Goal: Task Accomplishment & Management: Manage account settings

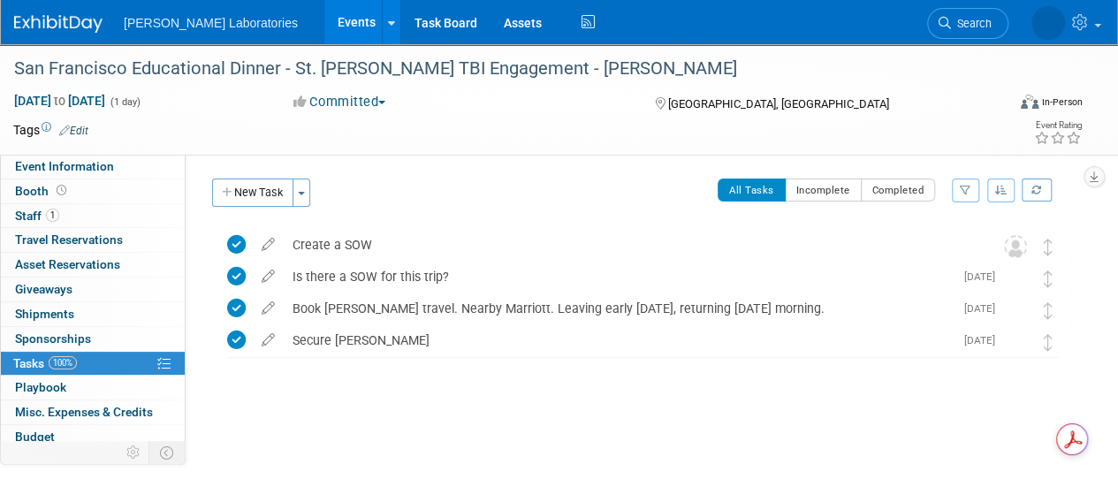
click at [324, 25] on link "Events" at bounding box center [356, 22] width 65 height 44
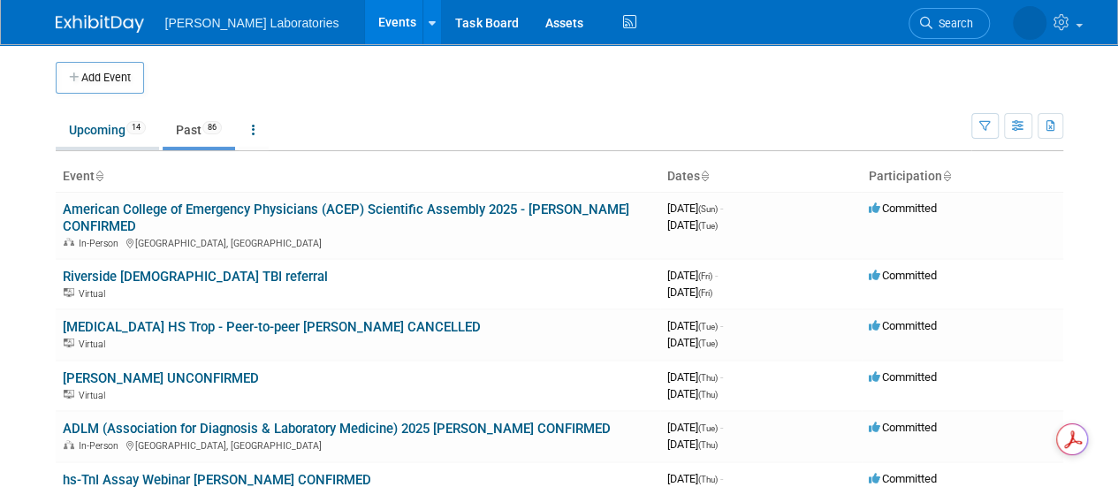
click at [76, 124] on link "Upcoming 14" at bounding box center [107, 130] width 103 height 34
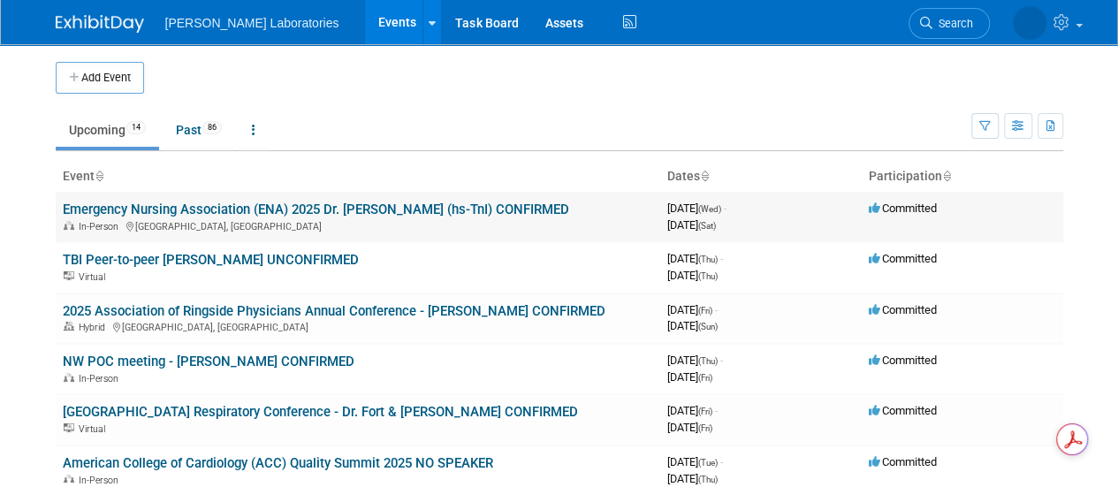
click at [376, 210] on link "Emergency Nursing Association (ENA) 2025 Dr. [PERSON_NAME] (hs-TnI) CONFIRMED" at bounding box center [316, 210] width 507 height 16
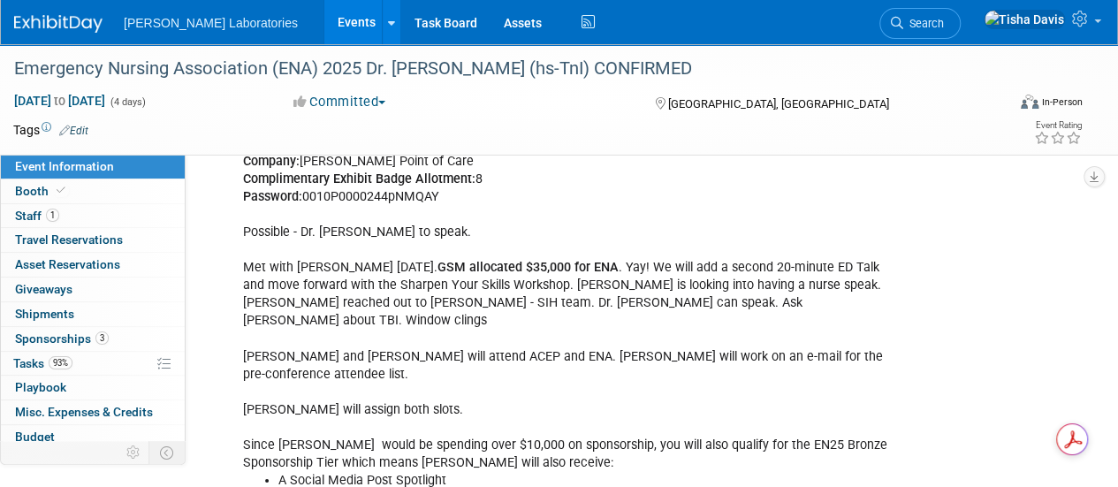
scroll to position [2997, 0]
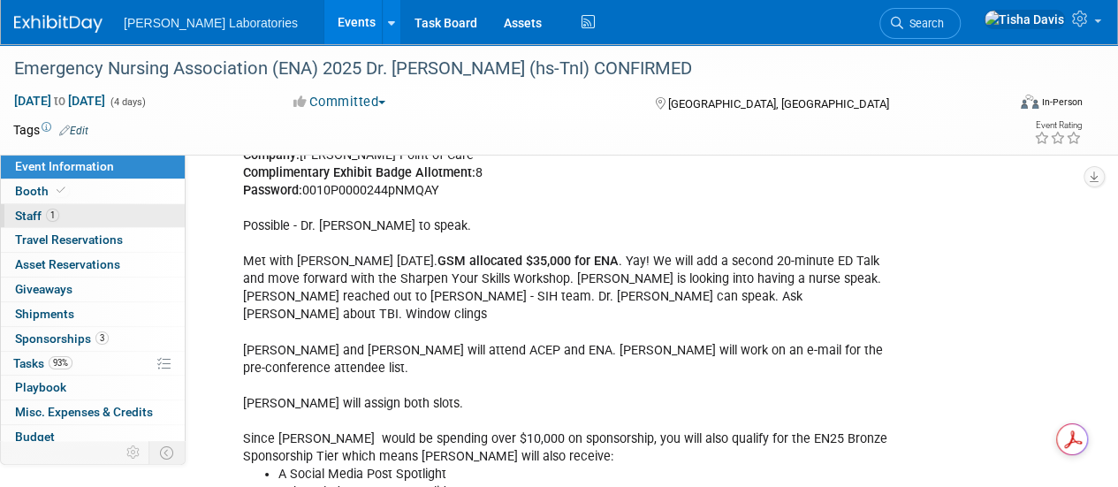
click at [30, 211] on span "Staff 1" at bounding box center [37, 216] width 44 height 14
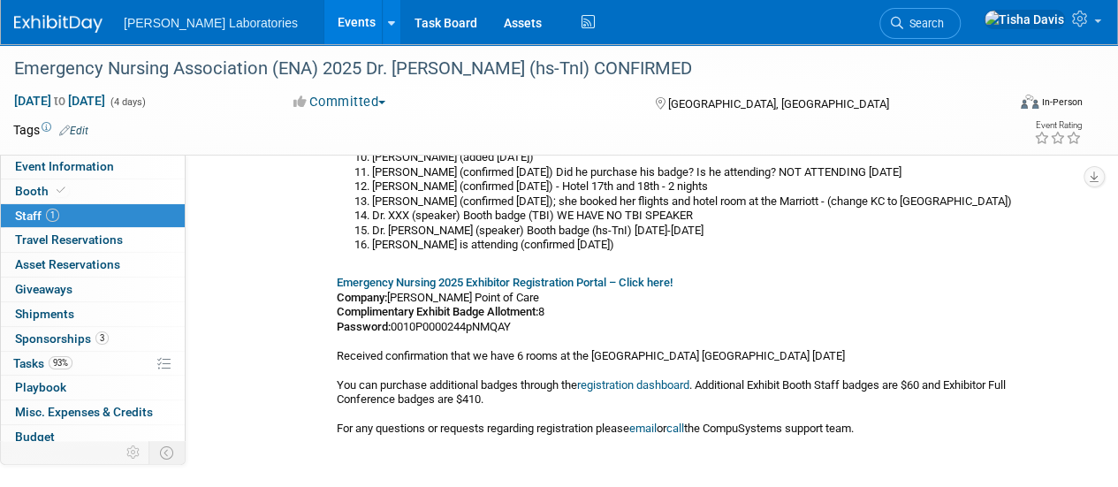
scroll to position [269, 0]
click at [647, 385] on link "registration dashboard" at bounding box center [633, 385] width 112 height 13
click at [37, 359] on span "Tasks 93%" at bounding box center [42, 363] width 59 height 14
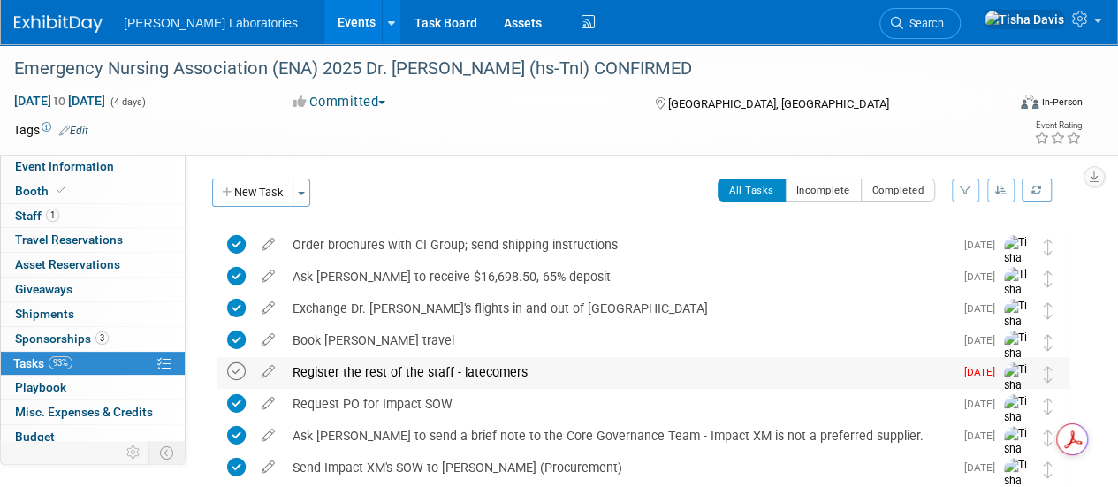
click at [237, 371] on icon at bounding box center [236, 371] width 19 height 19
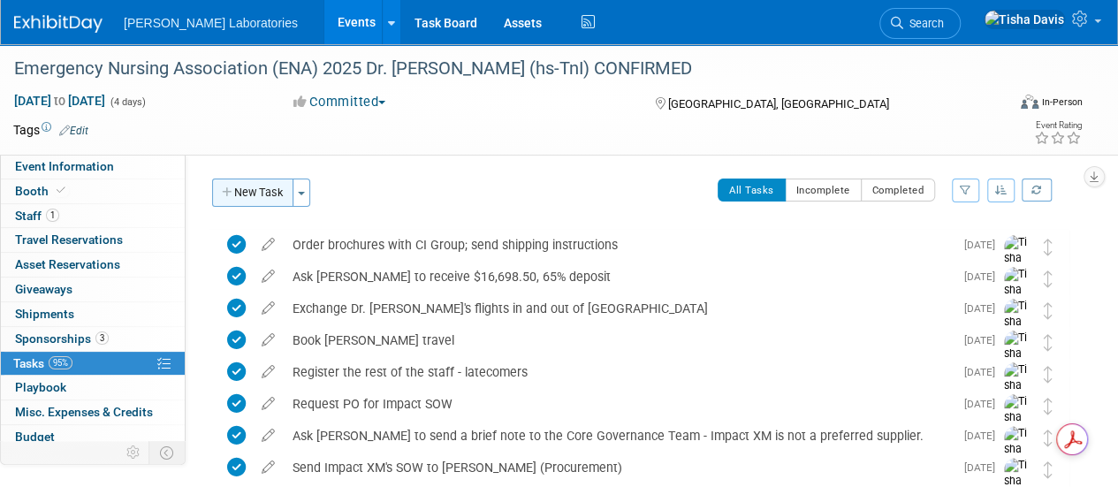
click at [267, 197] on button "New Task" at bounding box center [252, 193] width 81 height 28
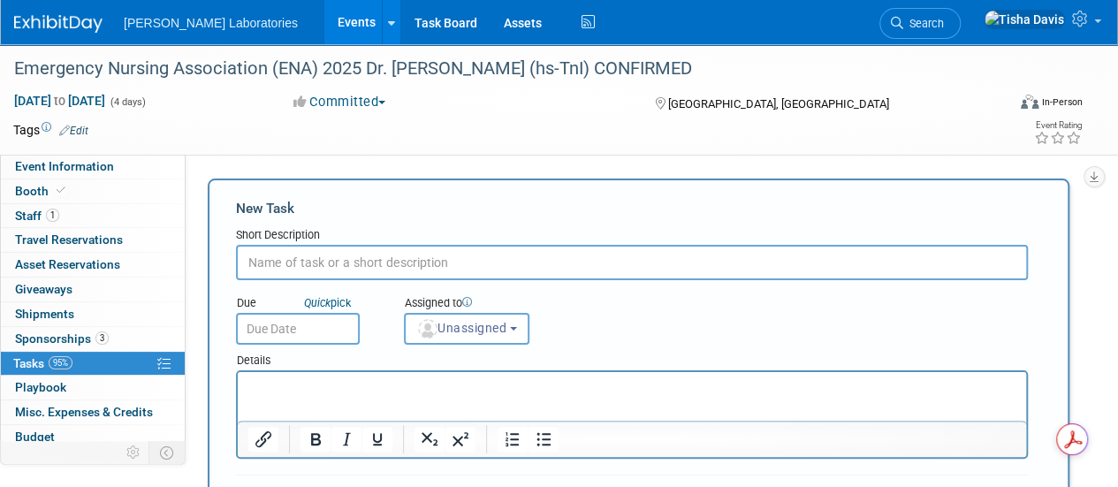
click at [267, 197] on div "New Task Short Description Due Quick pick Unassigned" at bounding box center [639, 434] width 862 height 510
click at [315, 267] on input "text" at bounding box center [632, 262] width 792 height 35
type input "Register [PERSON_NAME]"
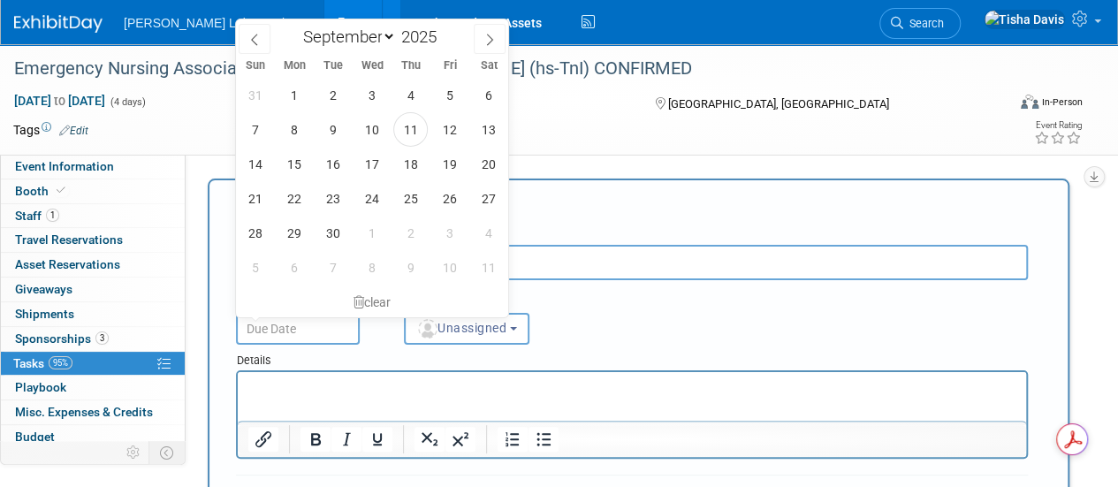
click at [302, 338] on input "text" at bounding box center [298, 329] width 124 height 32
click at [406, 136] on span "11" at bounding box center [410, 129] width 34 height 34
type input "[DATE]"
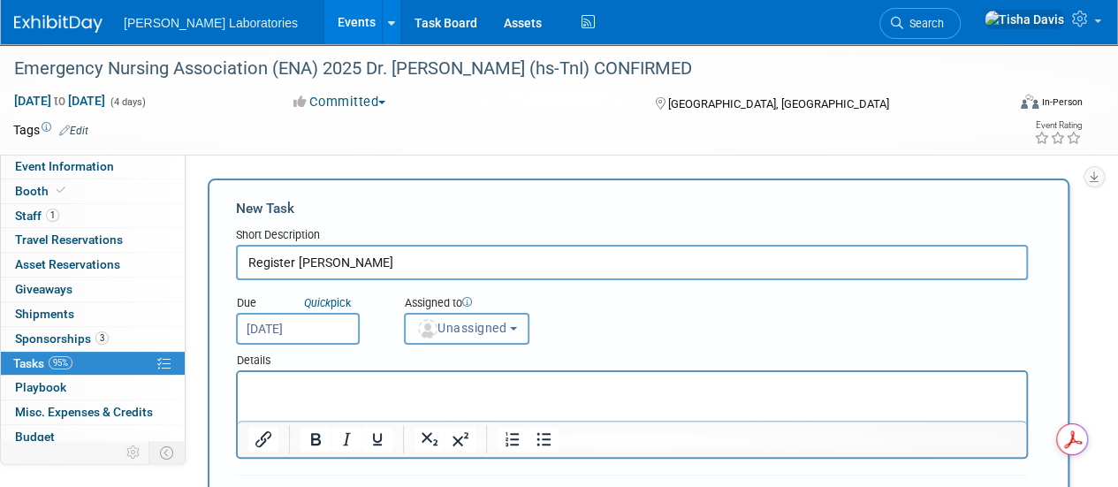
click at [518, 324] on button "Unassigned" at bounding box center [467, 329] width 126 height 32
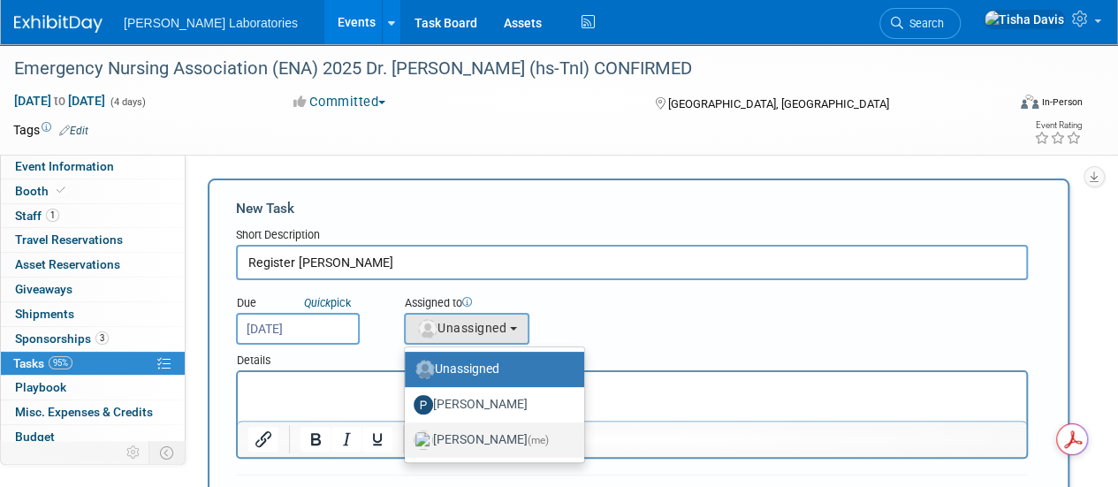
click at [481, 436] on label "[PERSON_NAME] (me)" at bounding box center [490, 440] width 153 height 28
click at [408, 436] on input "[PERSON_NAME] (me)" at bounding box center [401, 437] width 11 height 11
select select "2770856e-d6b1-4121-bfe1-202d7e478624"
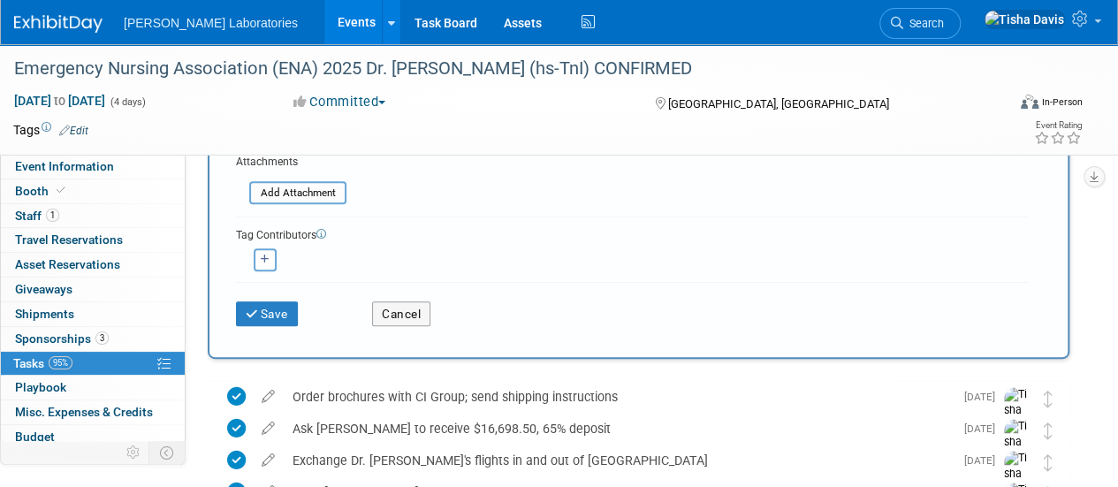
scroll to position [344, 0]
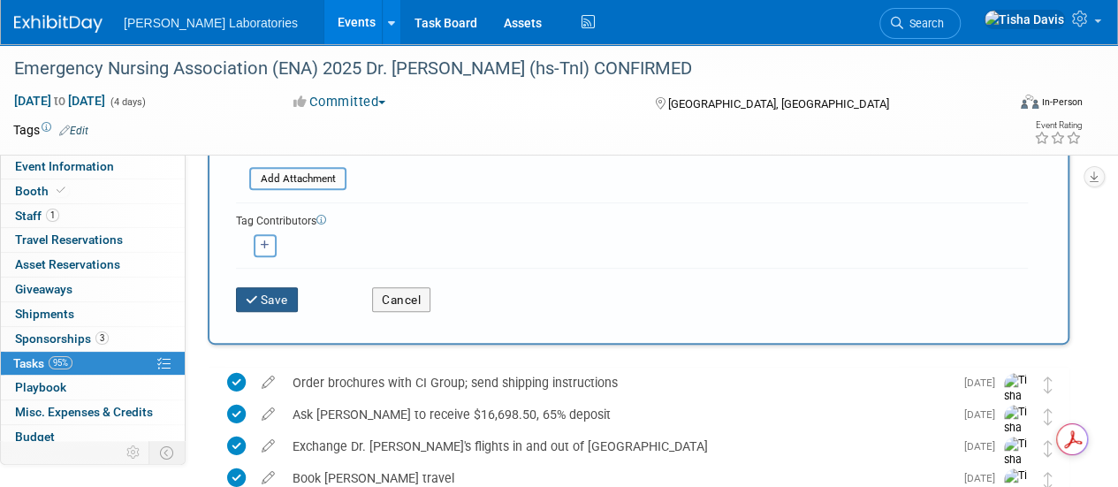
click at [285, 296] on button "Save" at bounding box center [267, 299] width 62 height 25
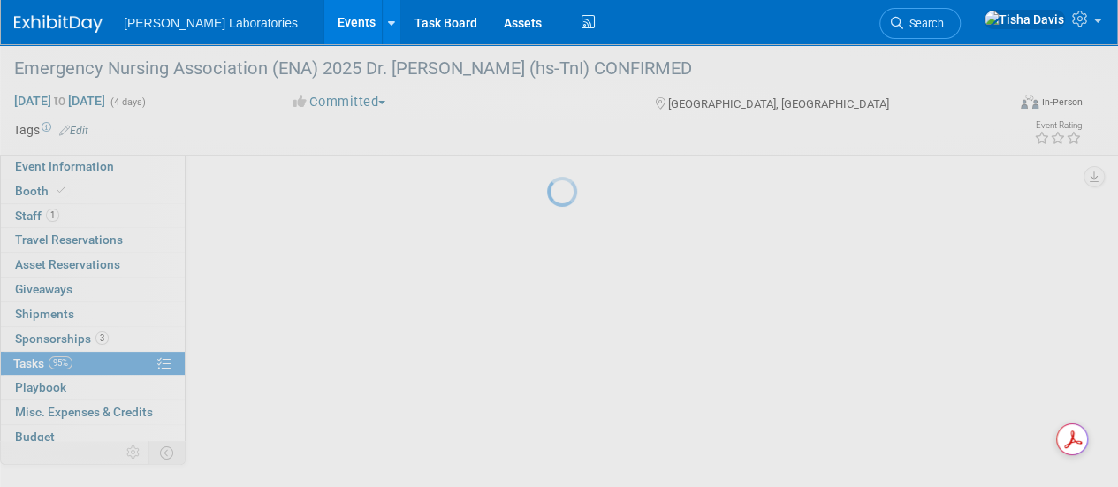
scroll to position [67, 0]
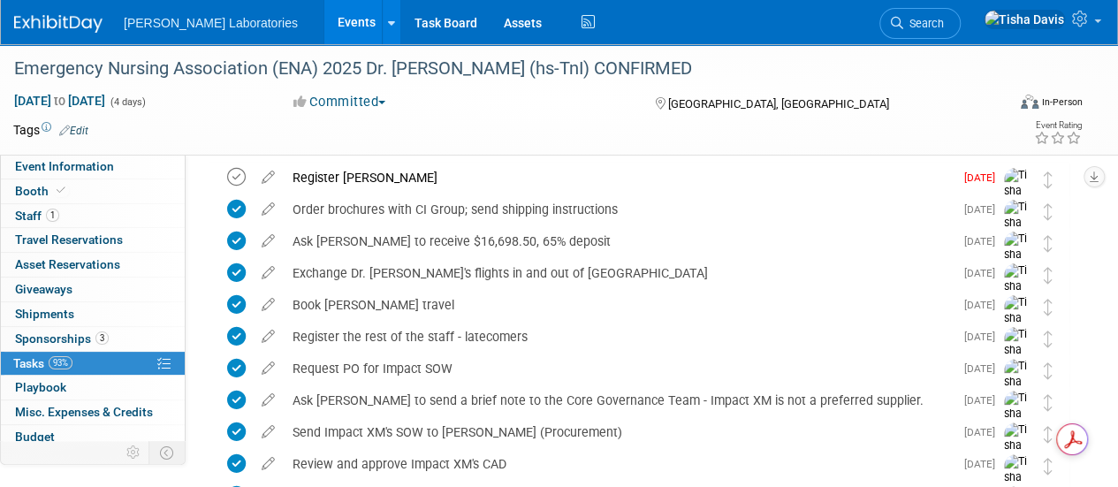
click at [241, 172] on icon at bounding box center [236, 177] width 19 height 19
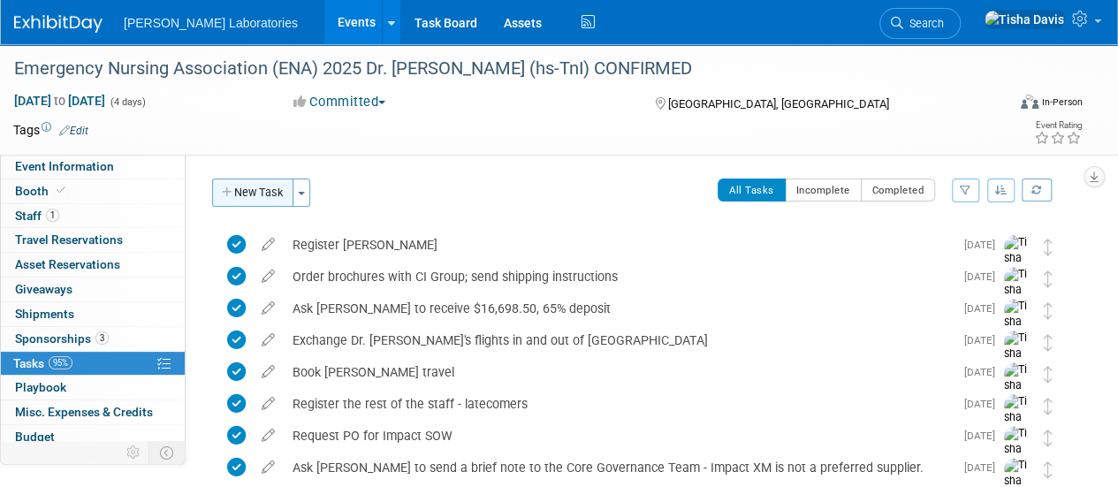
click at [248, 184] on button "New Task" at bounding box center [252, 193] width 81 height 28
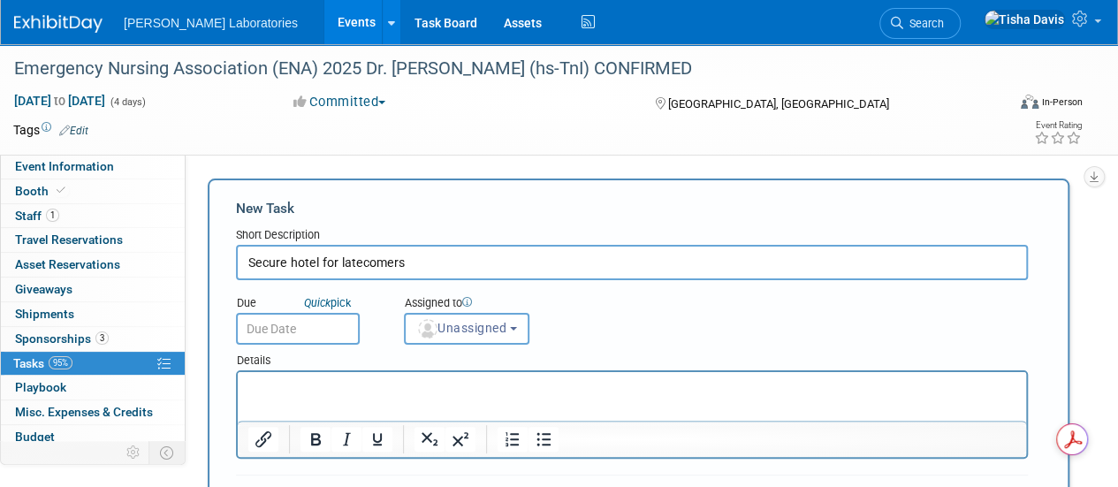
type input "Secure hotel for latecomers"
click at [308, 331] on input "text" at bounding box center [298, 329] width 124 height 32
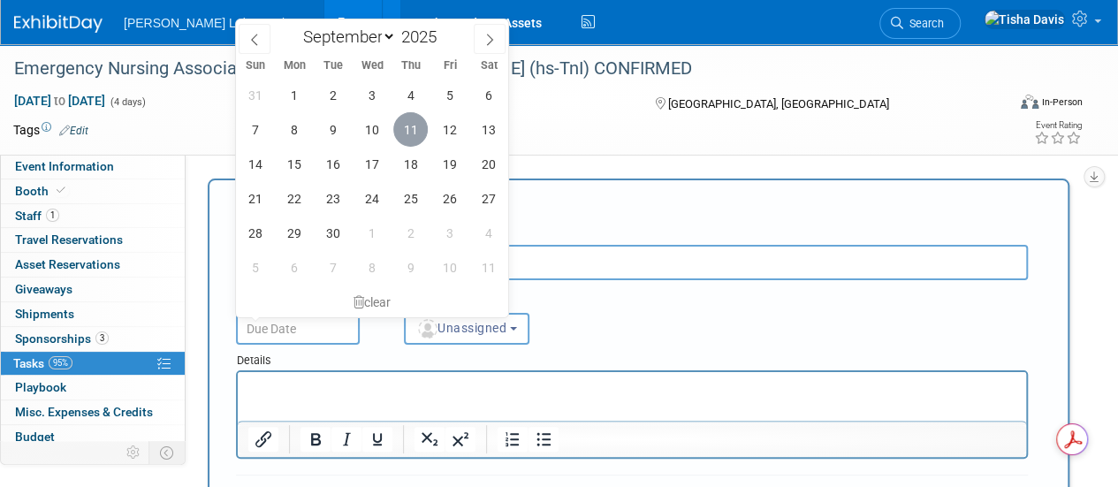
click at [414, 132] on span "11" at bounding box center [410, 129] width 34 height 34
type input "[DATE]"
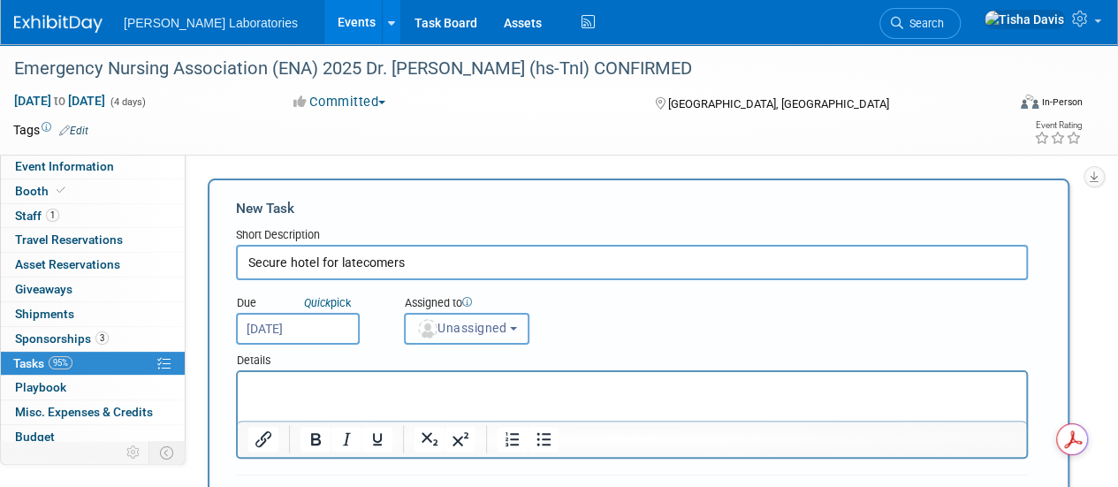
click at [529, 330] on button "Unassigned" at bounding box center [467, 329] width 126 height 32
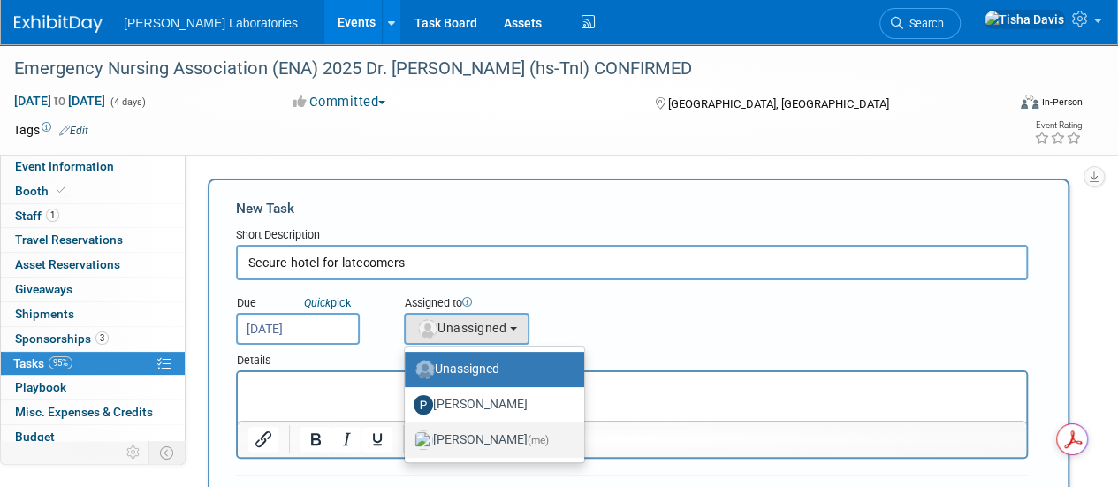
click at [484, 436] on label "[PERSON_NAME] (me)" at bounding box center [490, 440] width 153 height 28
click at [408, 436] on input "[PERSON_NAME] (me)" at bounding box center [401, 437] width 11 height 11
select select "2770856e-d6b1-4121-bfe1-202d7e478624"
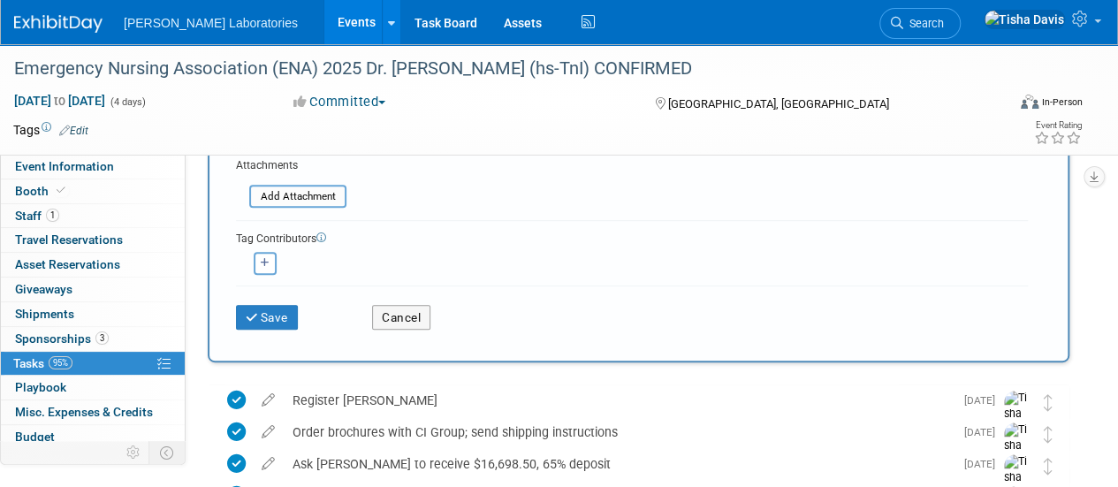
scroll to position [349, 0]
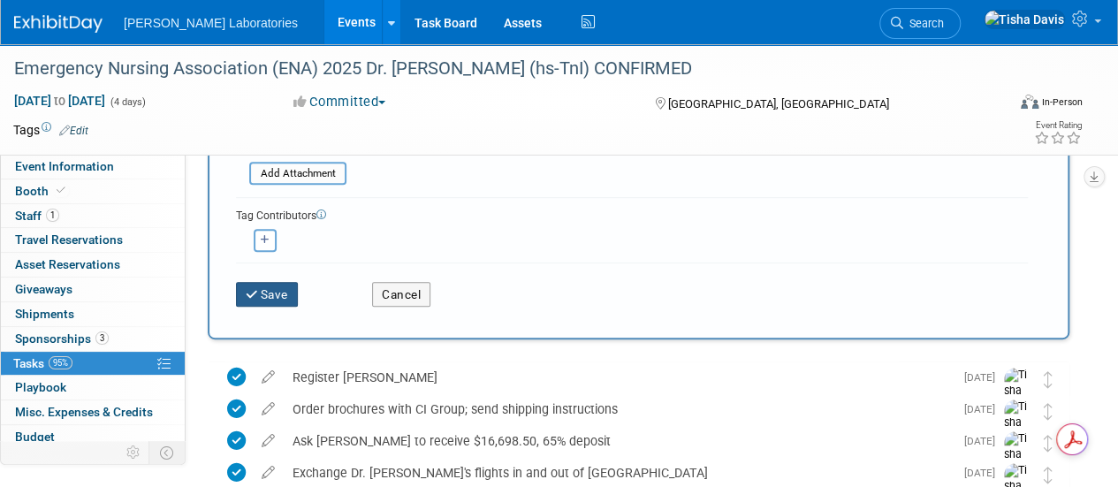
click at [285, 293] on button "Save" at bounding box center [267, 294] width 62 height 25
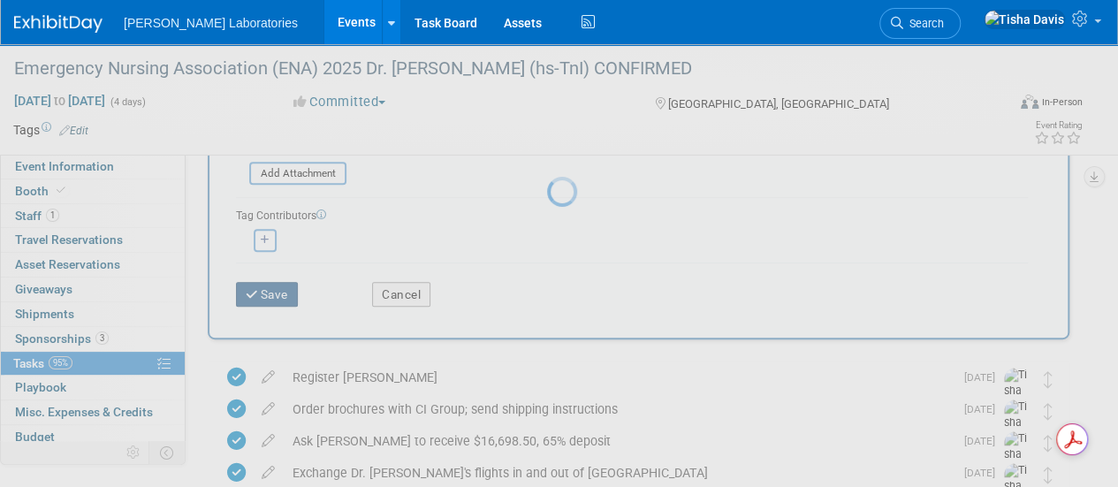
scroll to position [67, 0]
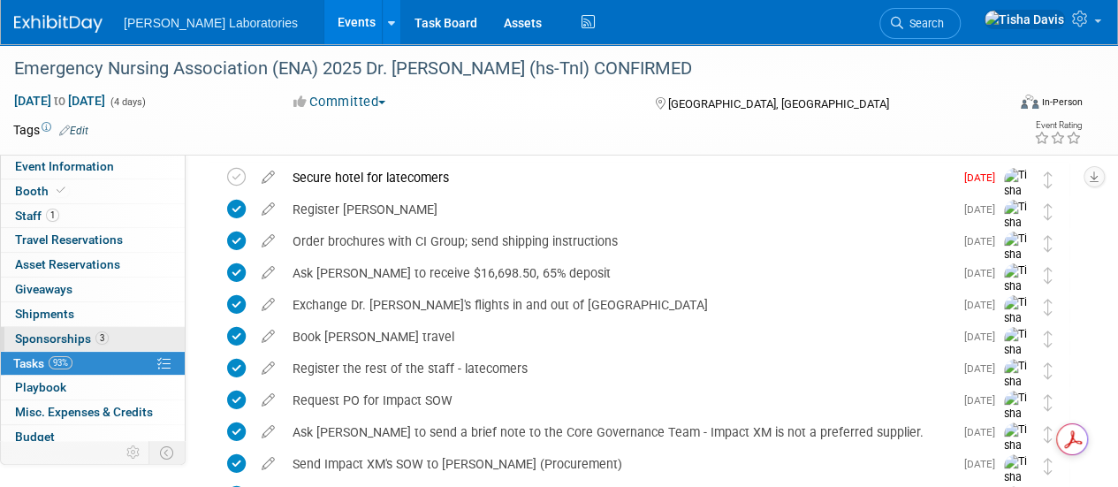
click at [42, 337] on span "Sponsorships 3" at bounding box center [62, 338] width 94 height 14
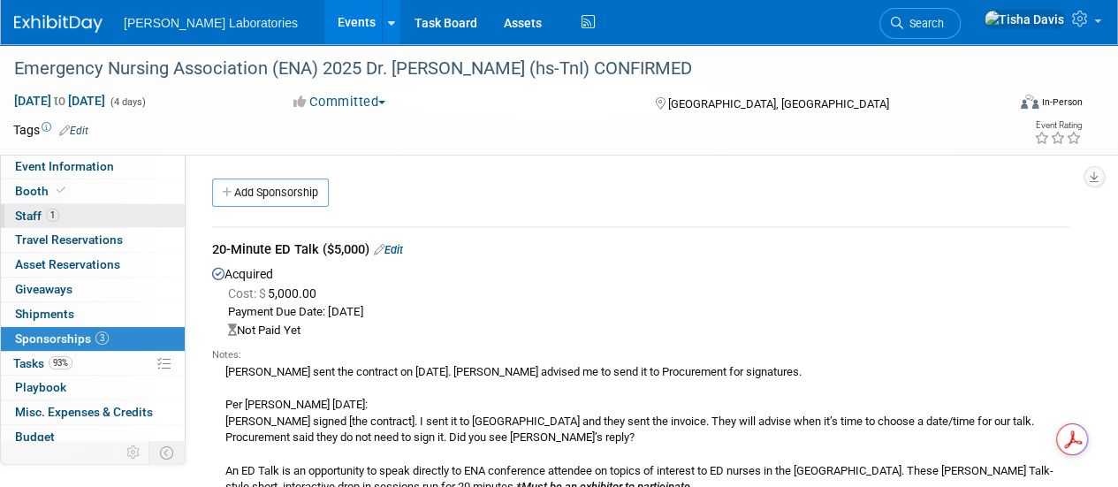
click at [34, 207] on link "1 Staff 1" at bounding box center [93, 216] width 184 height 24
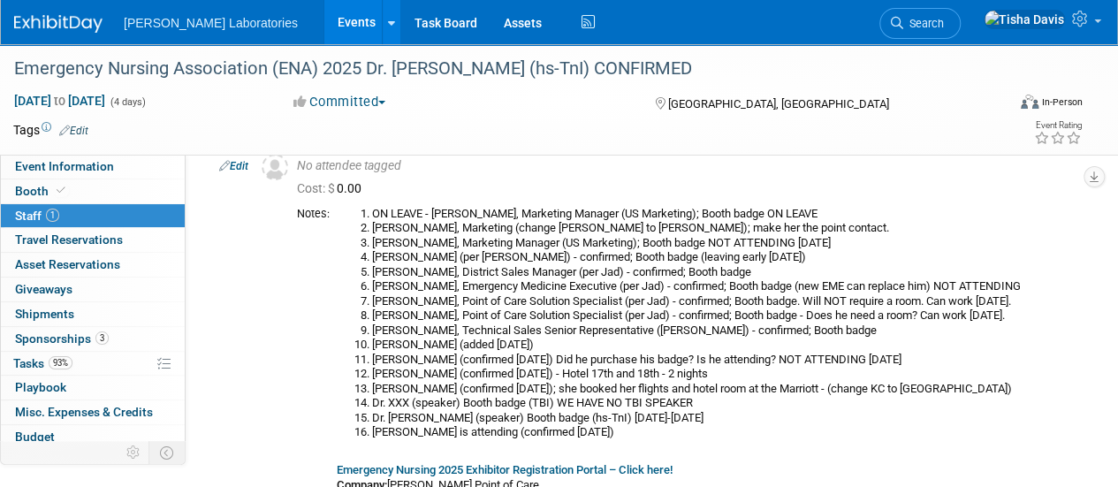
scroll to position [90, 0]
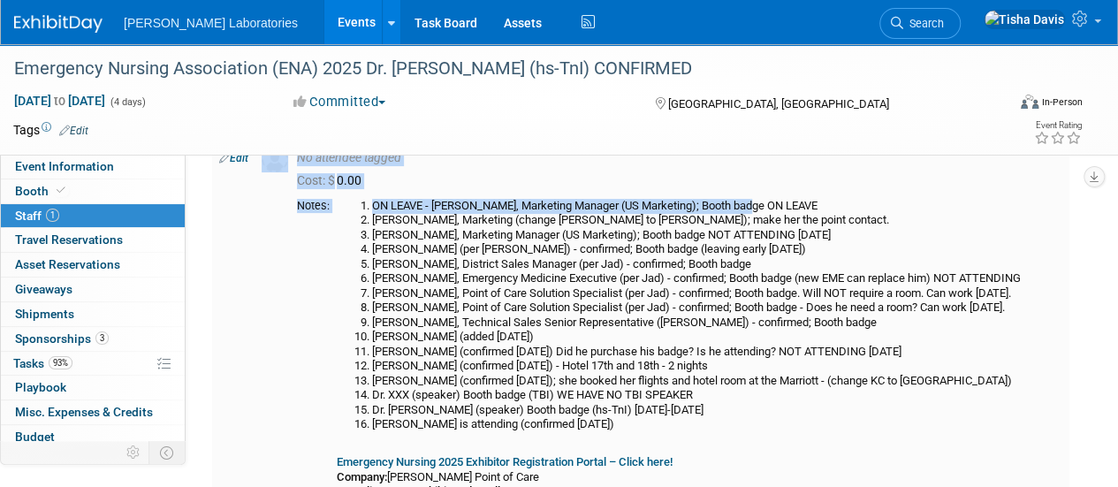
drag, startPoint x: 753, startPoint y: 208, endPoint x: 239, endPoint y: 159, distance: 516.8
click at [239, 159] on tr "Edit No attendee tagged Cost: $ 0.00 [PERSON_NAME] (added [DATE]) 8 or" at bounding box center [640, 383] width 857 height 496
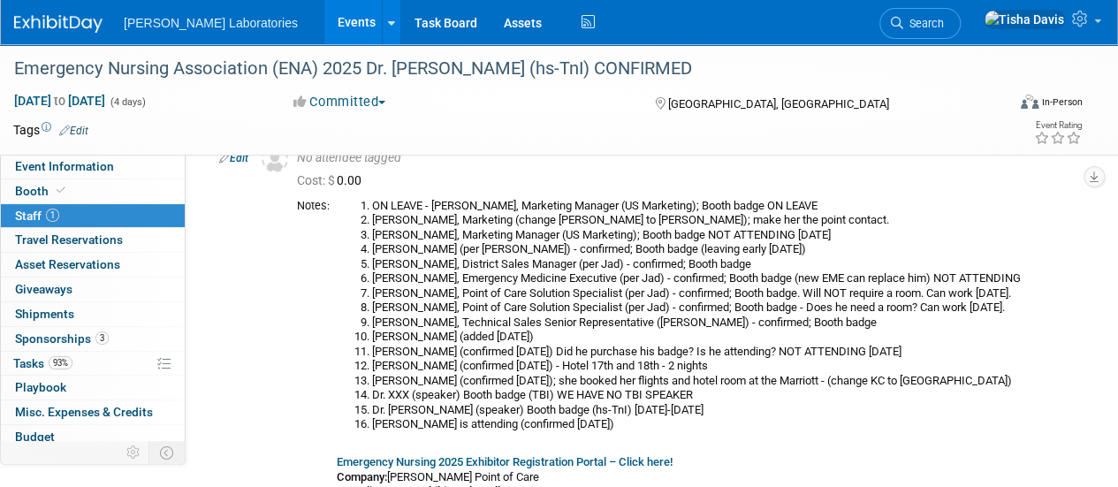
drag, startPoint x: 239, startPoint y: 159, endPoint x: 209, endPoint y: 363, distance: 206.4
click at [209, 363] on div "Event Website: Edit [URL][DOMAIN_NAME] Event Venue Name: [PERSON_NAME] [GEOGRAP…" at bounding box center [634, 247] width 897 height 365
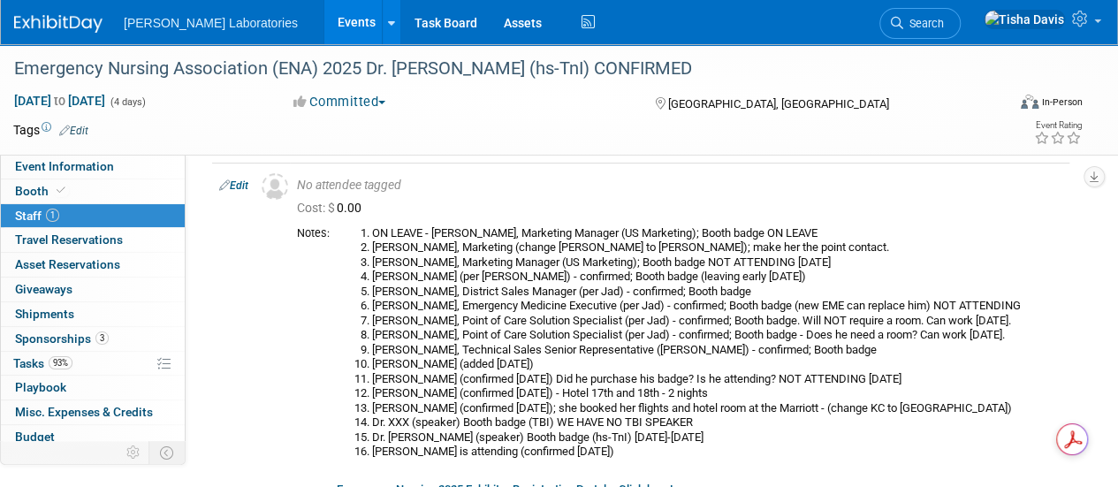
scroll to position [61, 0]
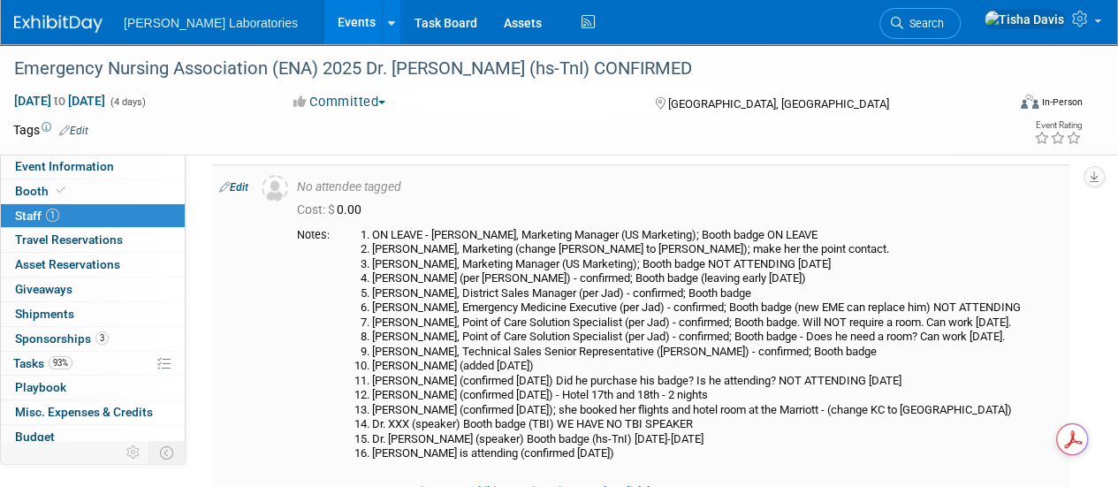
click at [240, 187] on link "Edit" at bounding box center [233, 187] width 29 height 12
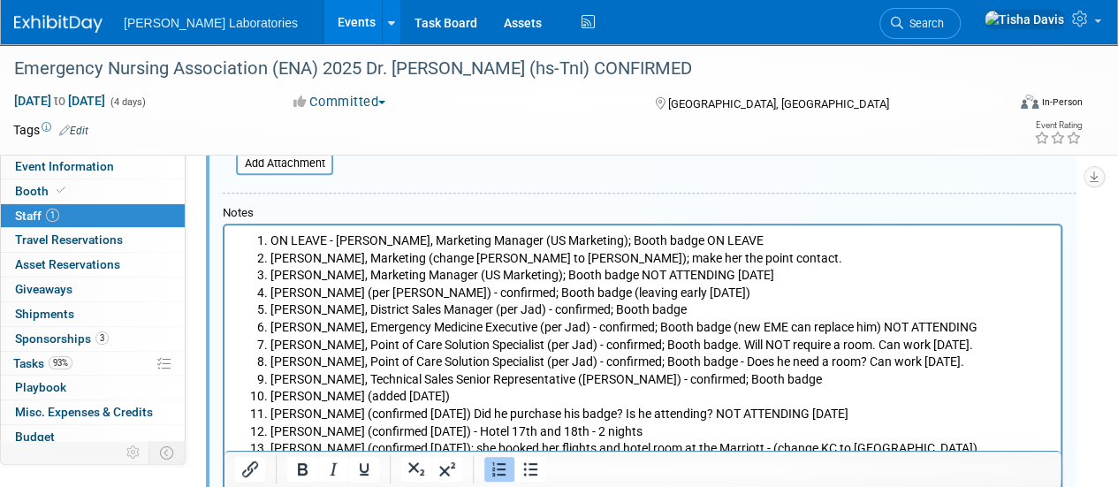
scroll to position [467, 0]
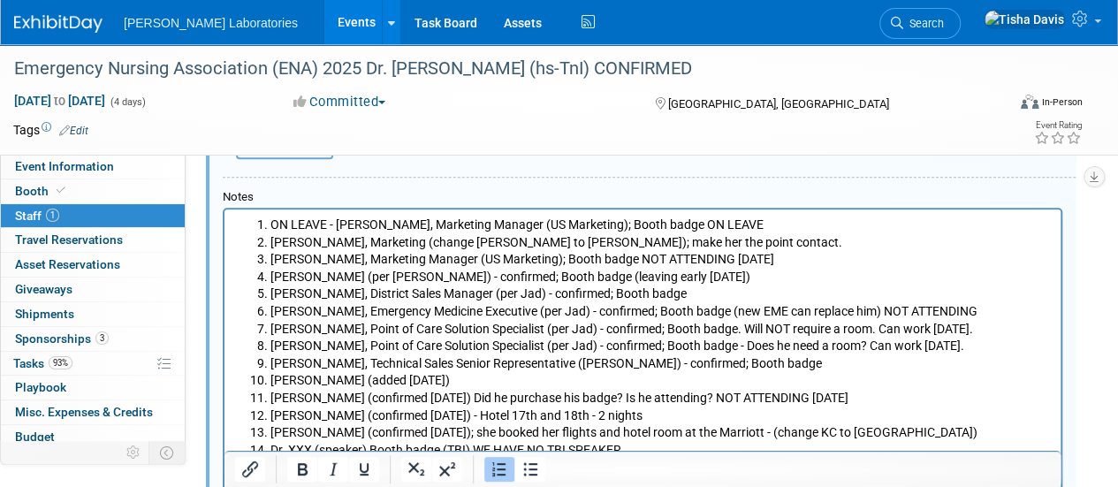
click at [622, 225] on li "ON LEAVE - [PERSON_NAME], Marketing Manager (US Marketing); Booth badge ON LEAVE" at bounding box center [661, 226] width 781 height 18
click at [622, 225] on li "ON LEAVE - [PERSON_NAME], Marketing Manager (US Marketing); ON LEAVE" at bounding box center [661, 226] width 781 height 18
click at [534, 243] on li "[PERSON_NAME], Marketing (change [PERSON_NAME] to [PERSON_NAME]); make her the …" at bounding box center [661, 243] width 781 height 18
drag, startPoint x: 536, startPoint y: 250, endPoint x: 601, endPoint y: 245, distance: 65.6
click at [601, 245] on li "[PERSON_NAME], Marketing (change [PERSON_NAME] to [PERSON_NAME]); [PERSON_NAME]…" at bounding box center [661, 243] width 781 height 18
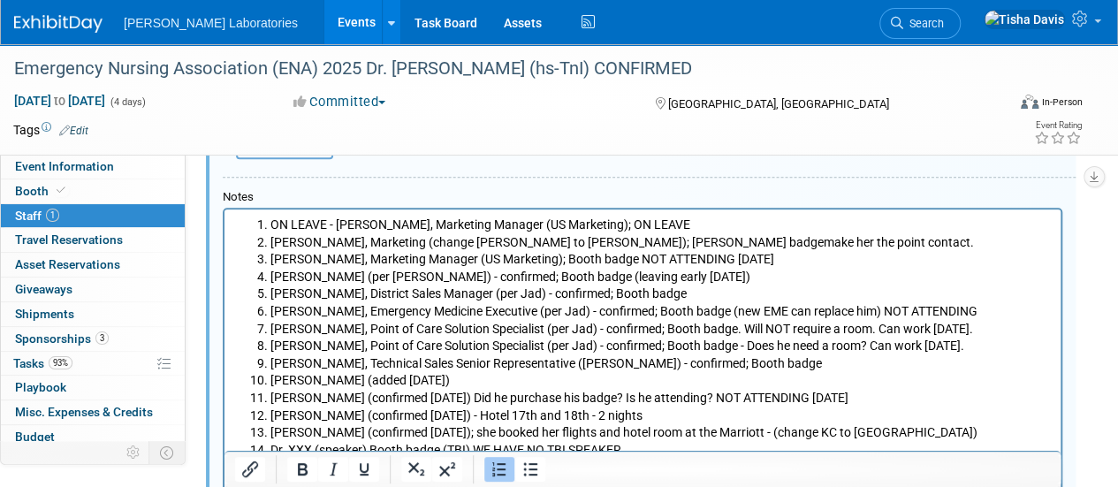
click at [603, 243] on li "[PERSON_NAME], Marketing (change [PERSON_NAME] to [PERSON_NAME]); [PERSON_NAME]…" at bounding box center [661, 243] width 781 height 18
drag, startPoint x: 536, startPoint y: 258, endPoint x: 603, endPoint y: 263, distance: 67.3
click at [603, 263] on li "[PERSON_NAME], Marketing Manager (US Marketing); Booth badge NOT ATTENDING [DAT…" at bounding box center [661, 260] width 781 height 18
click at [605, 278] on li "[PERSON_NAME] (per [PERSON_NAME]) - confirmed; Booth badge (leaving early [DATE…" at bounding box center [661, 278] width 781 height 18
click at [762, 294] on li "[PERSON_NAME], District Sales Manager (per Jad) - confirmed; Booth badge" at bounding box center [661, 295] width 781 height 18
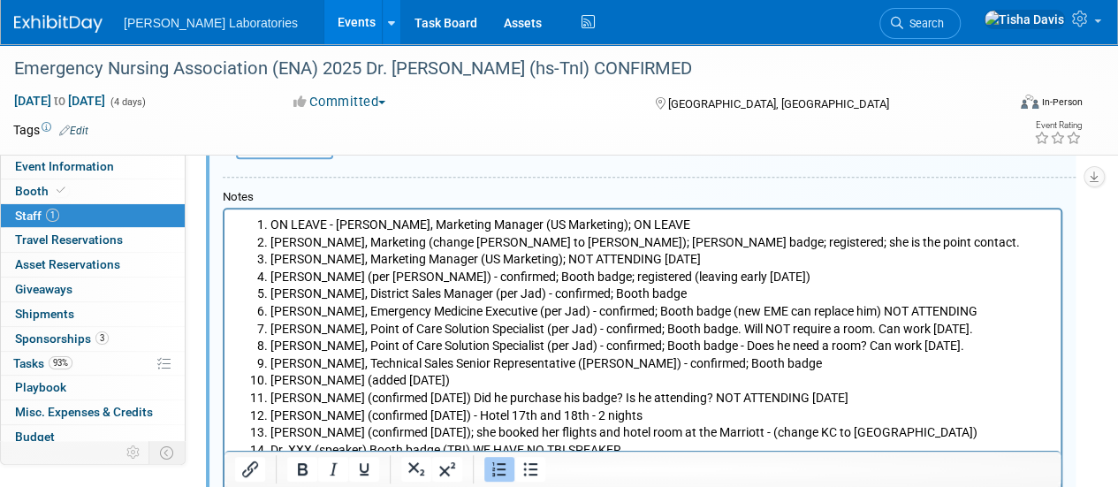
click at [762, 294] on li "[PERSON_NAME], District Sales Manager (per Jad) - confirmed; Booth badge" at bounding box center [661, 295] width 781 height 18
drag, startPoint x: 636, startPoint y: 310, endPoint x: 709, endPoint y: 314, distance: 72.6
click at [709, 314] on li "[PERSON_NAME], Emergency Medicine Executive (per Jad) - confirmed; Booth badge …" at bounding box center [661, 312] width 781 height 18
click at [711, 328] on li "[PERSON_NAME], Point of Care Solution Specialist (per Jad) - confirmed; Booth b…" at bounding box center [661, 330] width 781 height 18
click at [716, 347] on li "[PERSON_NAME], Point of Care Solution Specialist (per Jad) - confirmed; Booth b…" at bounding box center [661, 347] width 781 height 18
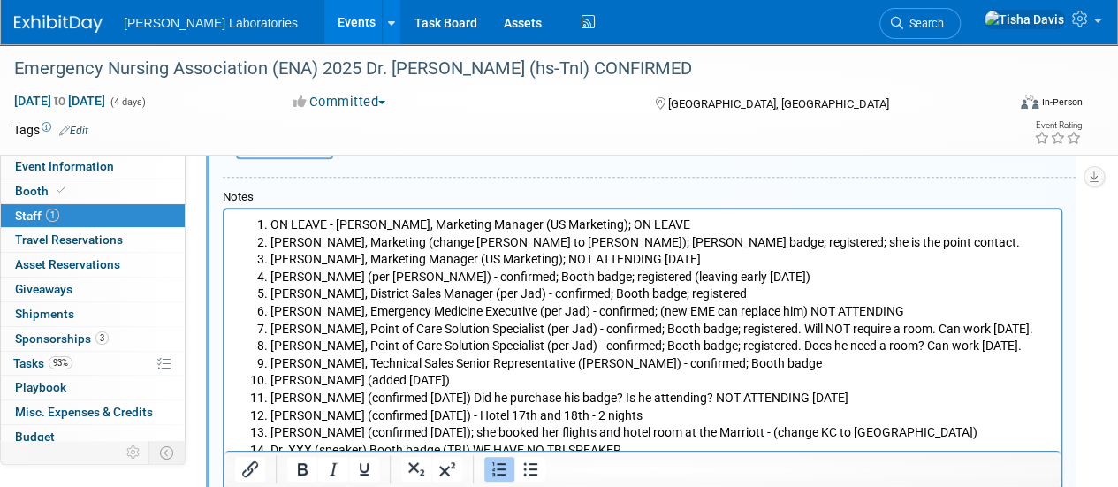
click at [903, 343] on li "[PERSON_NAME], Point of Care Solution Specialist (per Jad) - confirmed; Booth b…" at bounding box center [661, 347] width 781 height 18
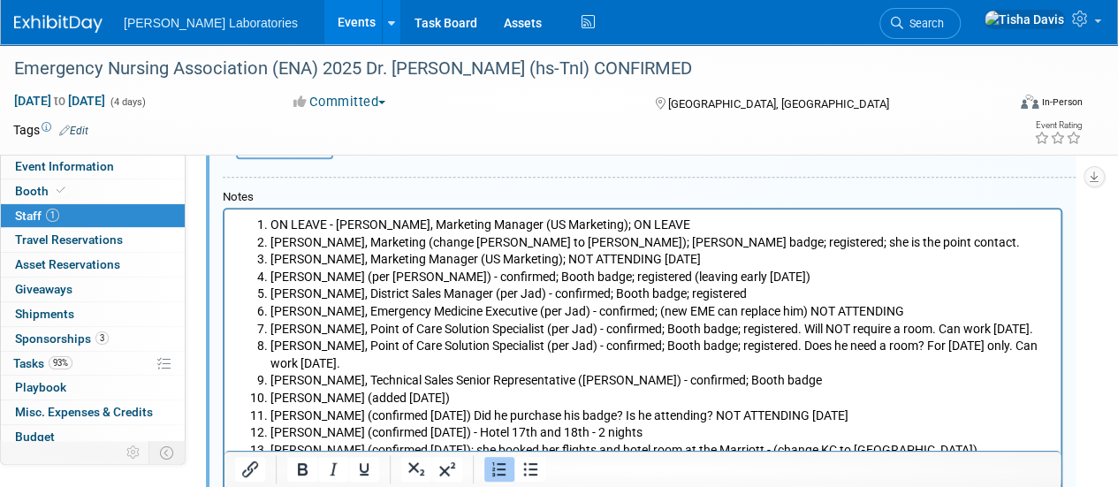
click at [781, 379] on li "[PERSON_NAME], Technical Sales Senior Representative ([PERSON_NAME]) - confirme…" at bounding box center [661, 381] width 781 height 18
click at [467, 398] on li "[PERSON_NAME] (added [DATE])" at bounding box center [661, 399] width 781 height 18
drag, startPoint x: 446, startPoint y: 395, endPoint x: 529, endPoint y: 399, distance: 83.2
click at [529, 399] on li "[PERSON_NAME] (added [DATE]), Booth badge" at bounding box center [661, 399] width 781 height 18
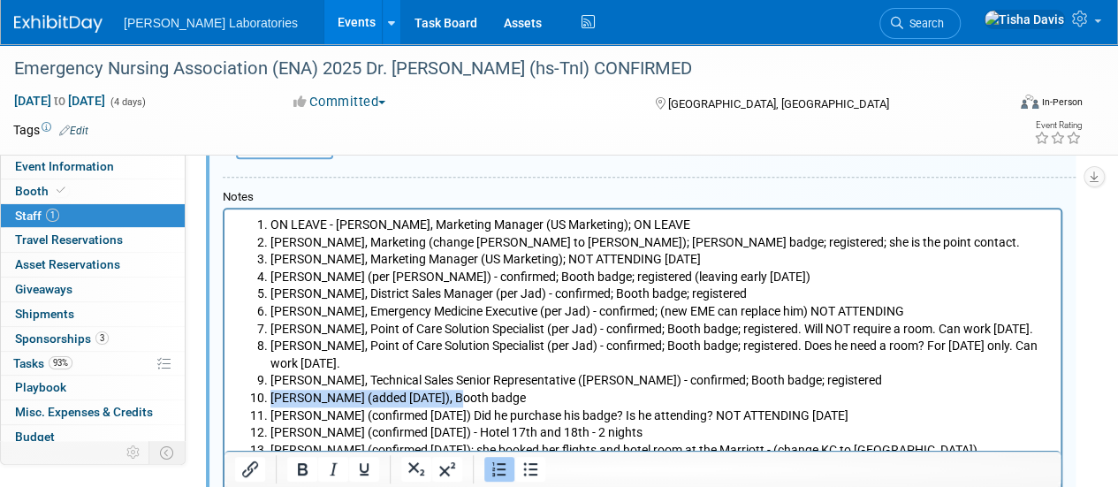
click at [529, 399] on li "[PERSON_NAME] (added [DATE]), Booth badge" at bounding box center [661, 399] width 781 height 18
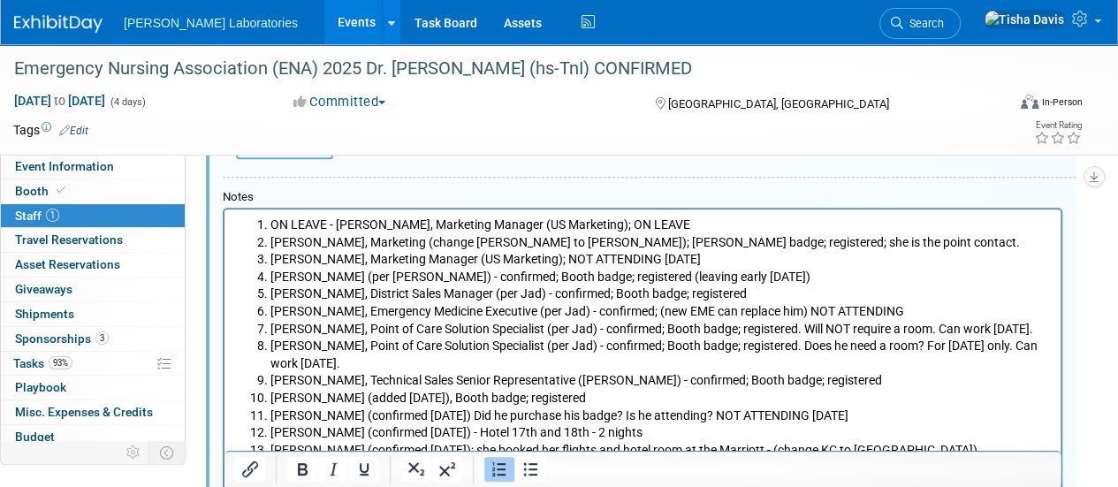
click at [652, 439] on li "[PERSON_NAME] (confirmed [DATE]) - Hotel 17th and 18th - 2 nights" at bounding box center [661, 433] width 781 height 18
click at [463, 432] on li "[PERSON_NAME] (confirmed [DATE]) - Hotel 17th and 18th - 2 nights" at bounding box center [661, 433] width 781 height 18
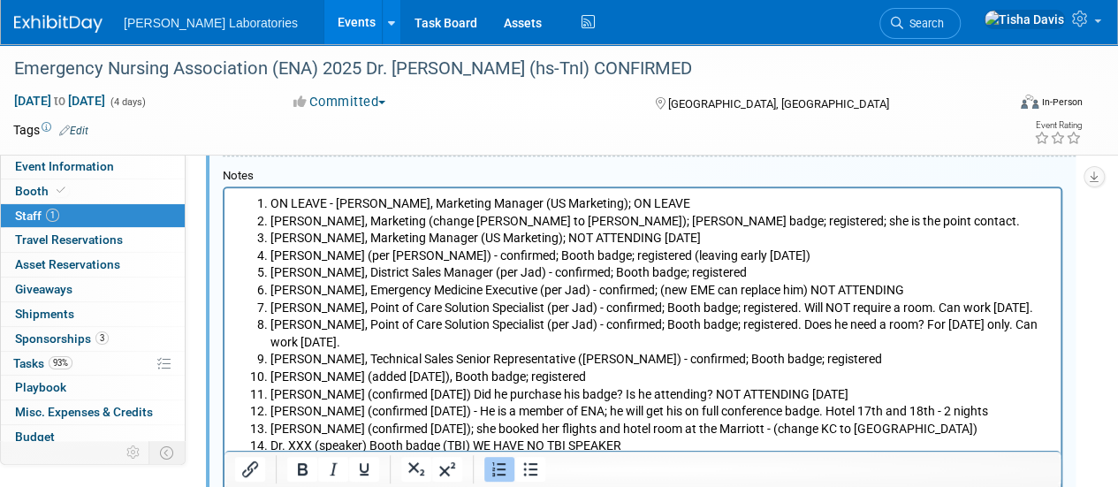
scroll to position [506, 0]
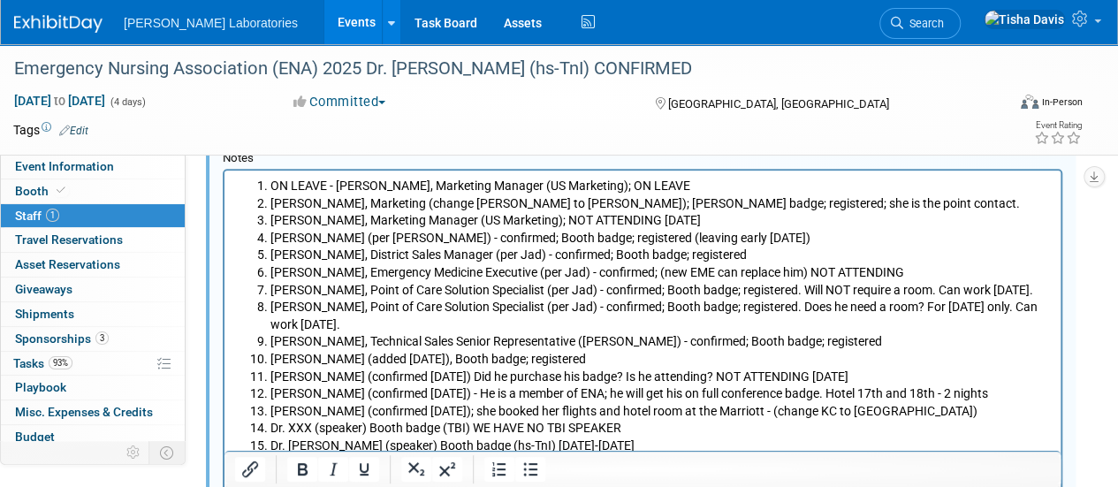
click at [902, 411] on li "[PERSON_NAME] (confirmed [DATE]); she booked her flights and hotel room at the …" at bounding box center [661, 412] width 781 height 18
click at [838, 432] on li "Dr. XXX (speaker) Booth badge (TBI) WE HAVE NO TBI SPEAKER" at bounding box center [661, 429] width 781 height 18
click at [727, 446] on li "Dr. [PERSON_NAME] (speaker) Booth badge (hs-TnI) [DATE]-[DATE]" at bounding box center [661, 447] width 781 height 18
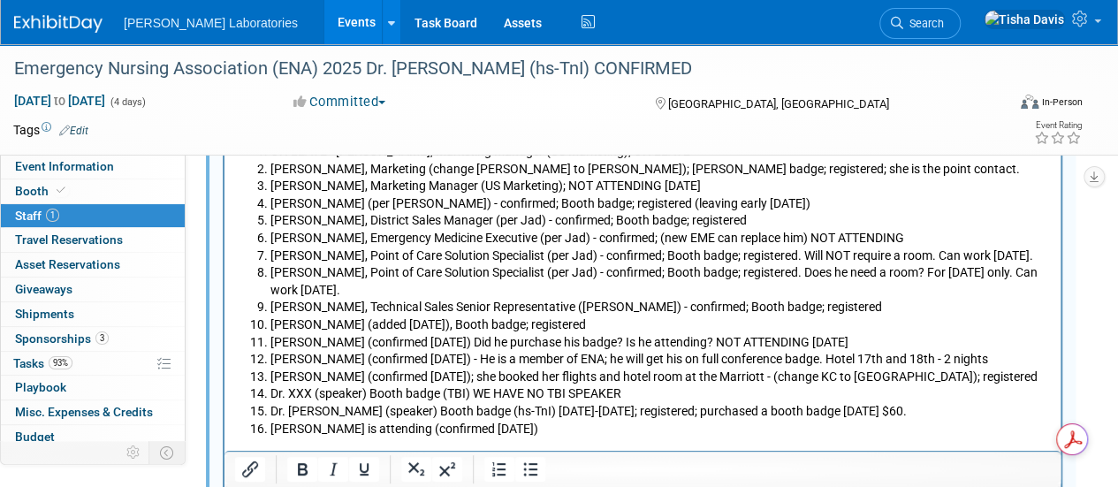
scroll to position [558, 0]
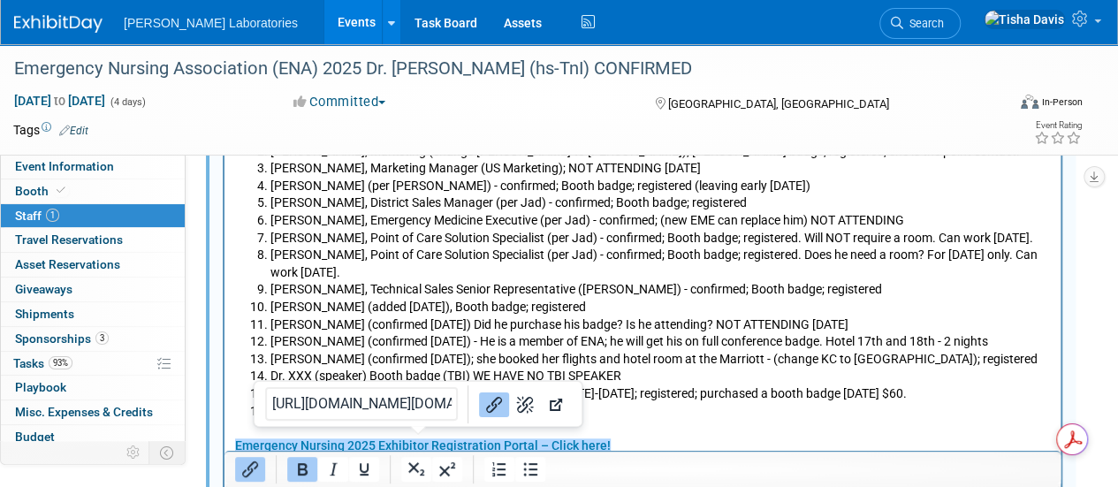
click at [629, 418] on li "[PERSON_NAME] is attending (confirmed [DATE])" at bounding box center [661, 412] width 781 height 18
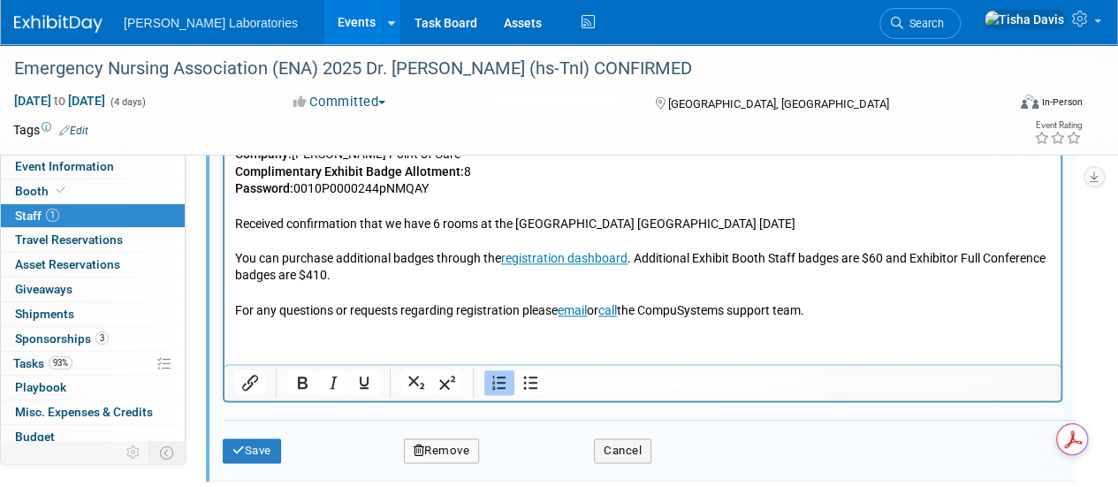
scroll to position [879, 0]
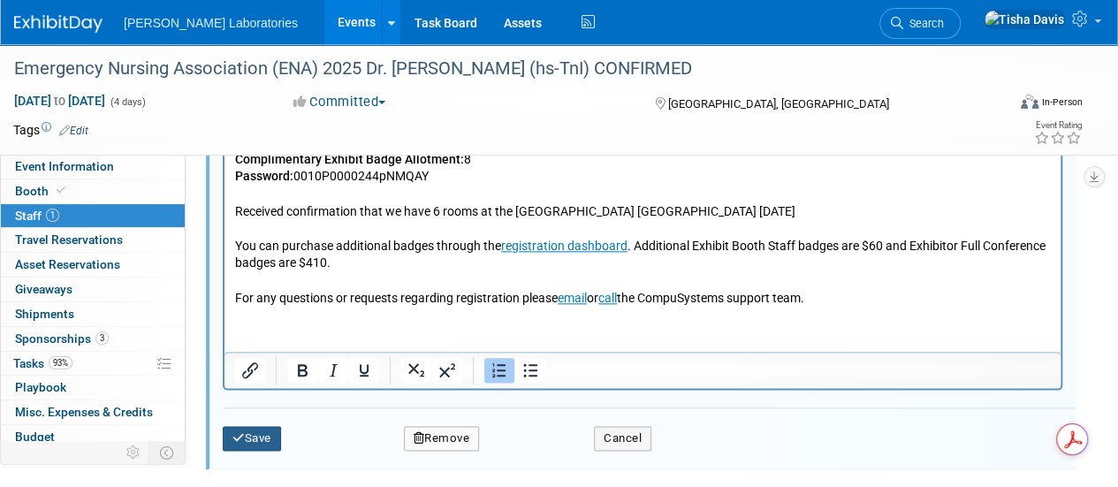
click at [276, 434] on button "Save" at bounding box center [252, 438] width 58 height 25
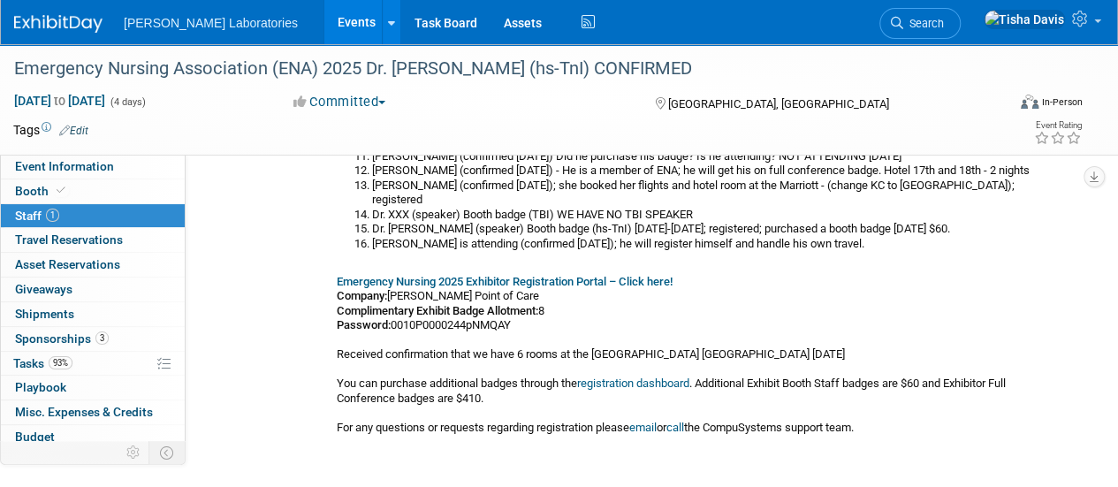
scroll to position [320, 0]
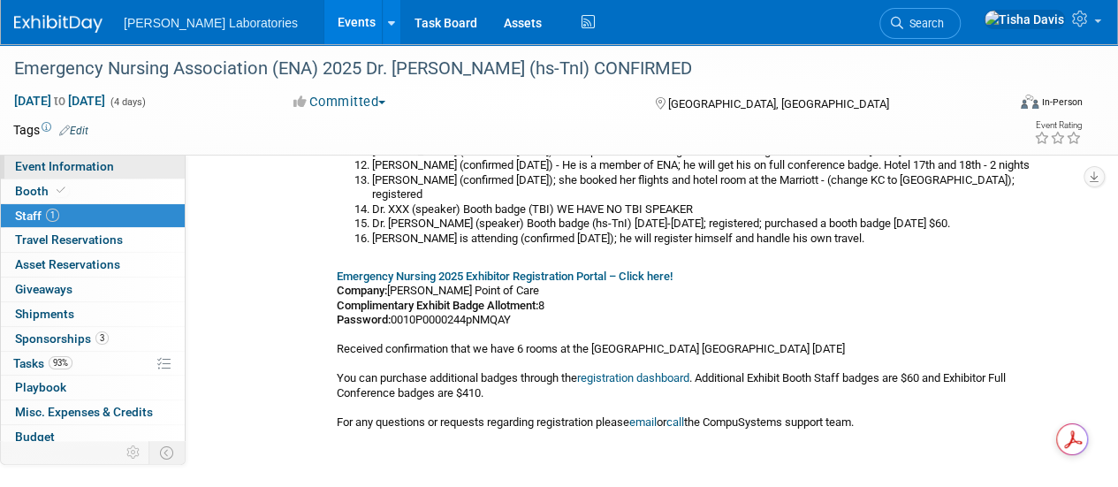
click at [145, 164] on link "Event Information" at bounding box center [93, 167] width 184 height 24
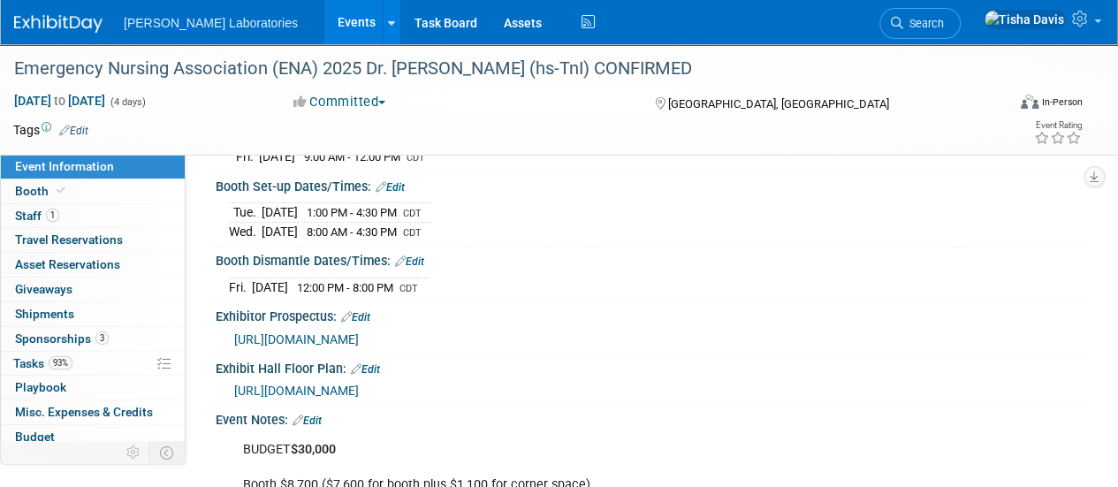
scroll to position [299, 0]
